Goal: Navigation & Orientation: Find specific page/section

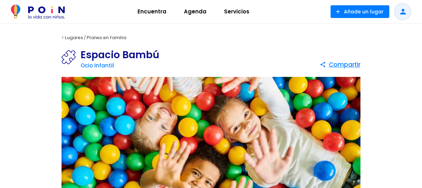
click at [192, 11] on span "Agenda" at bounding box center [195, 11] width 29 height 11
